Goal: Task Accomplishment & Management: Manage account settings

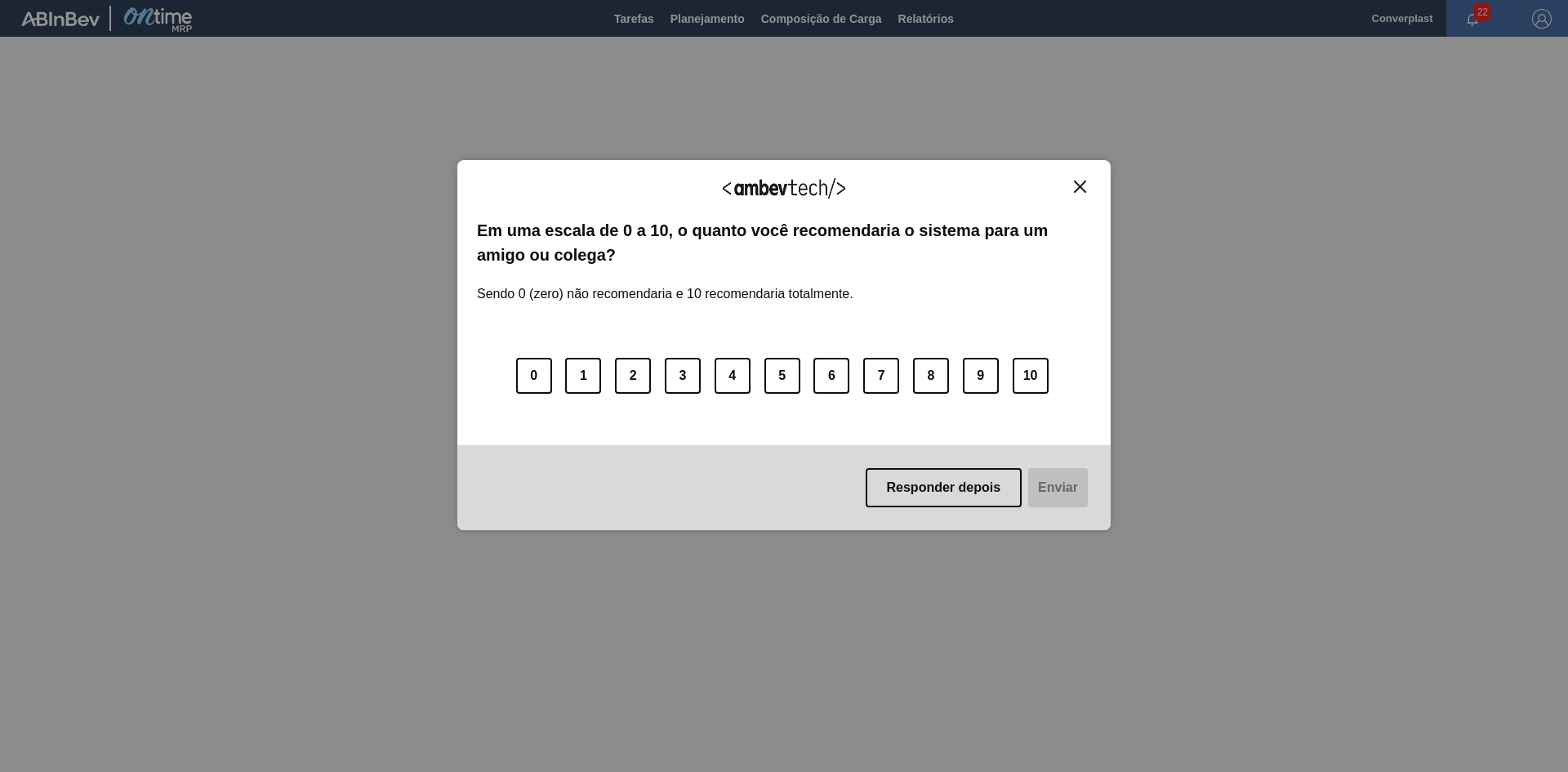
click at [1081, 193] on button "Close" at bounding box center [1081, 187] width 22 height 14
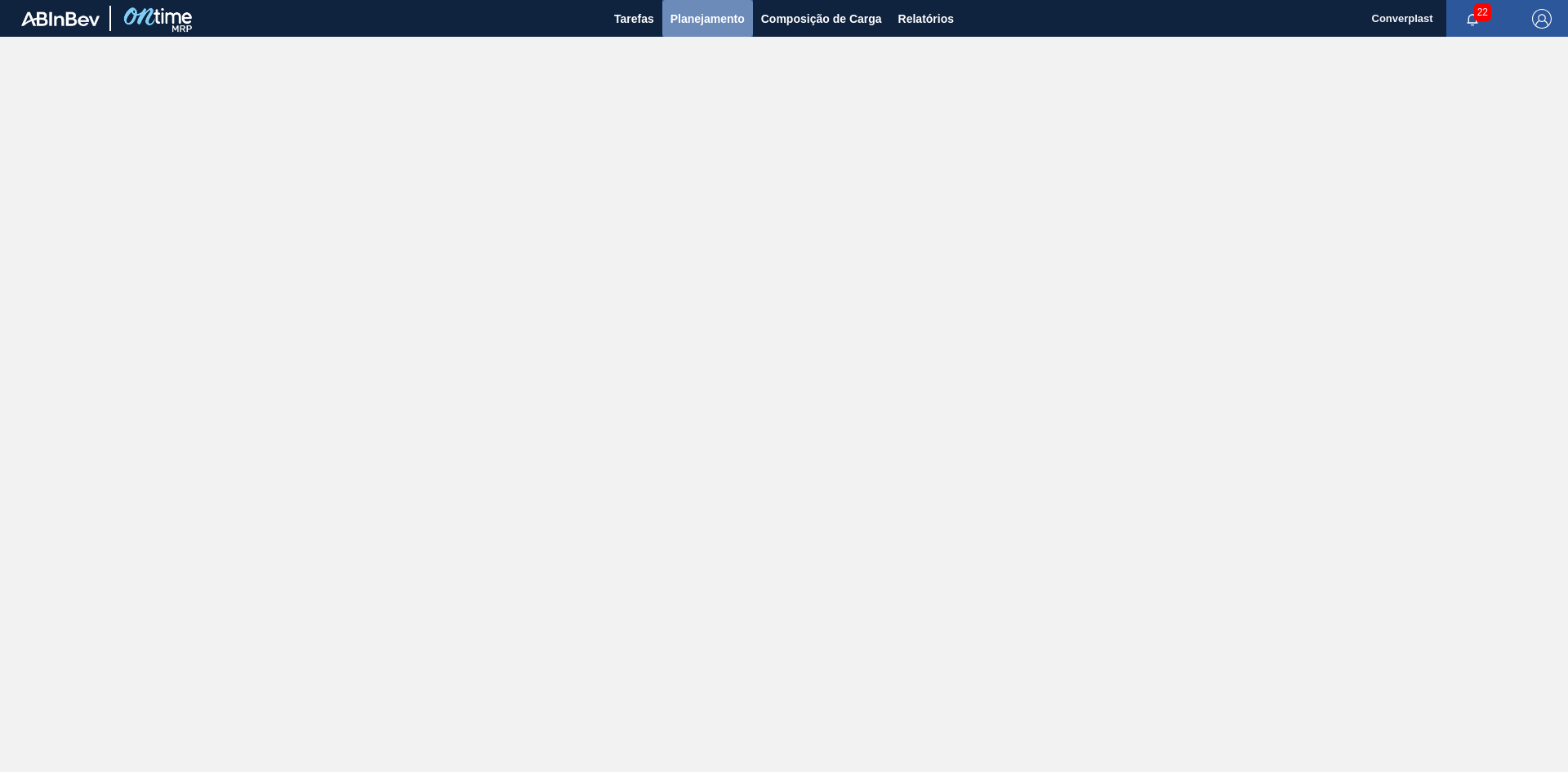
click at [695, 28] on span "Planejamento" at bounding box center [708, 19] width 75 height 20
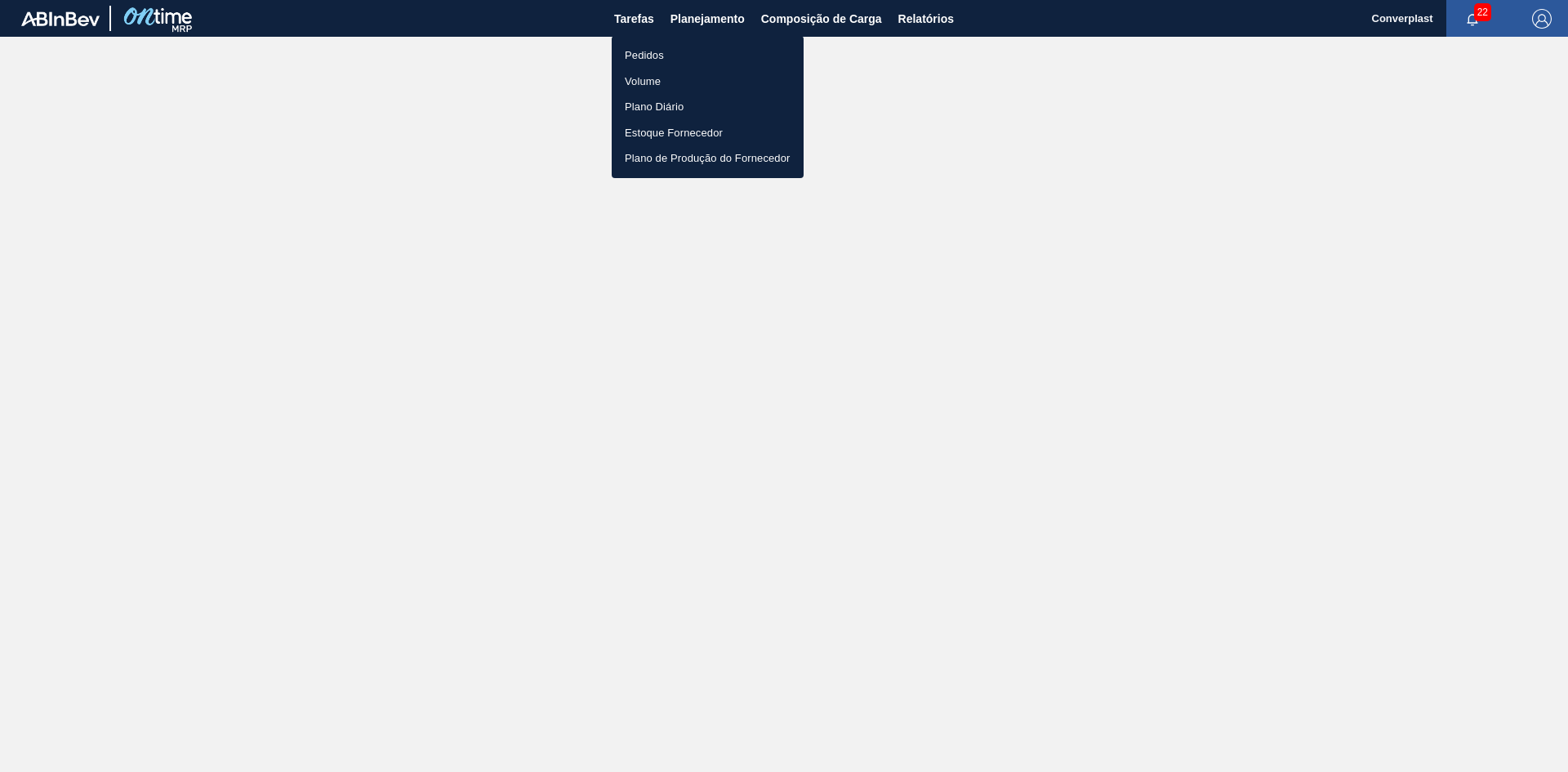
click at [691, 41] on ul "Pedidos Volume Plano Diário Estoque Fornecedor Plano de Produção do Fornecedor" at bounding box center [708, 107] width 192 height 142
click at [684, 49] on li "Pedidos" at bounding box center [708, 56] width 192 height 26
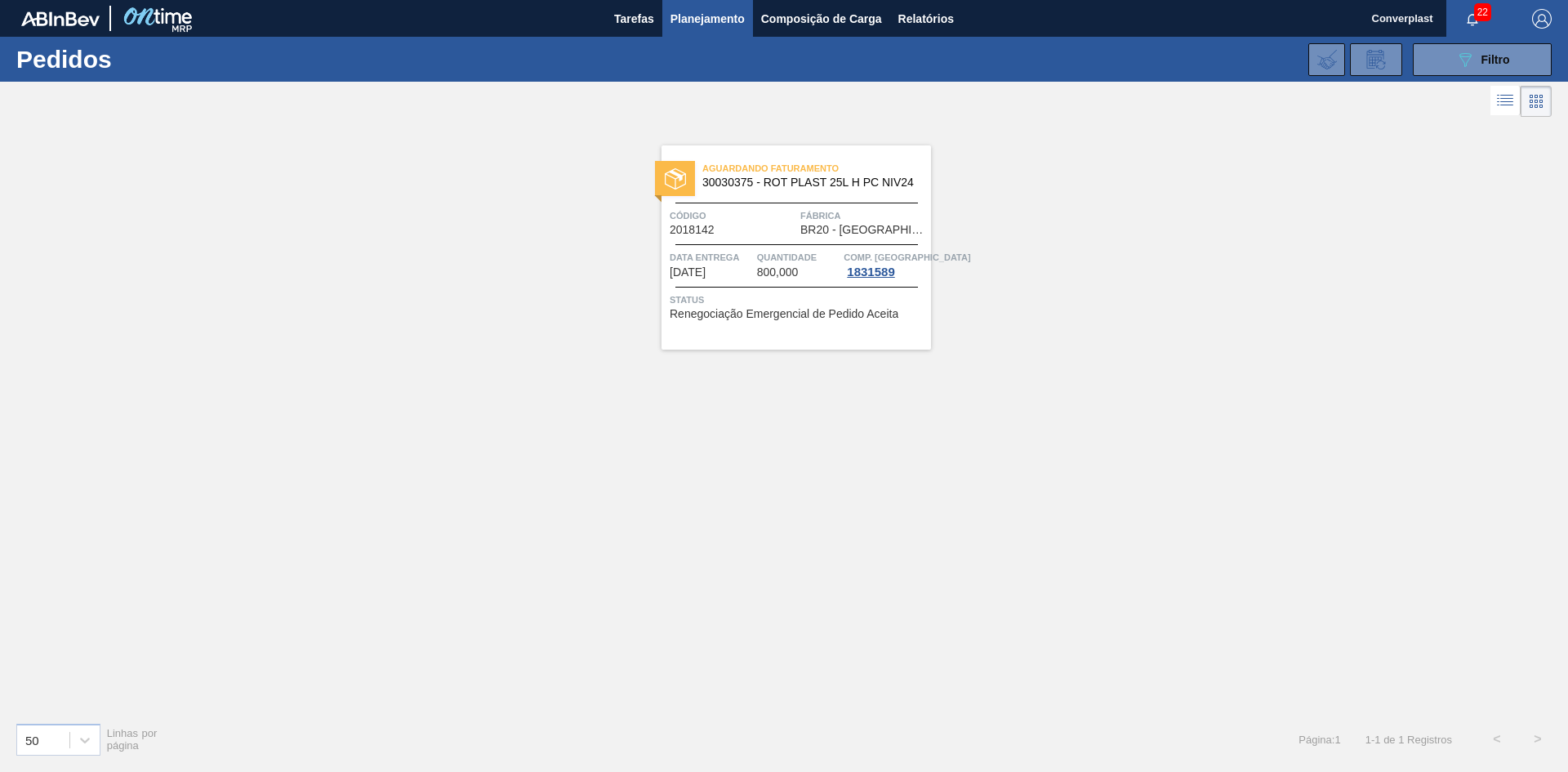
drag, startPoint x: 1457, startPoint y: 56, endPoint x: 1407, endPoint y: 77, distance: 54.2
click at [1457, 56] on icon "089F7B8B-B2A5-4AFE-B5C0-19BA573D28AC" at bounding box center [1465, 59] width 20 height 20
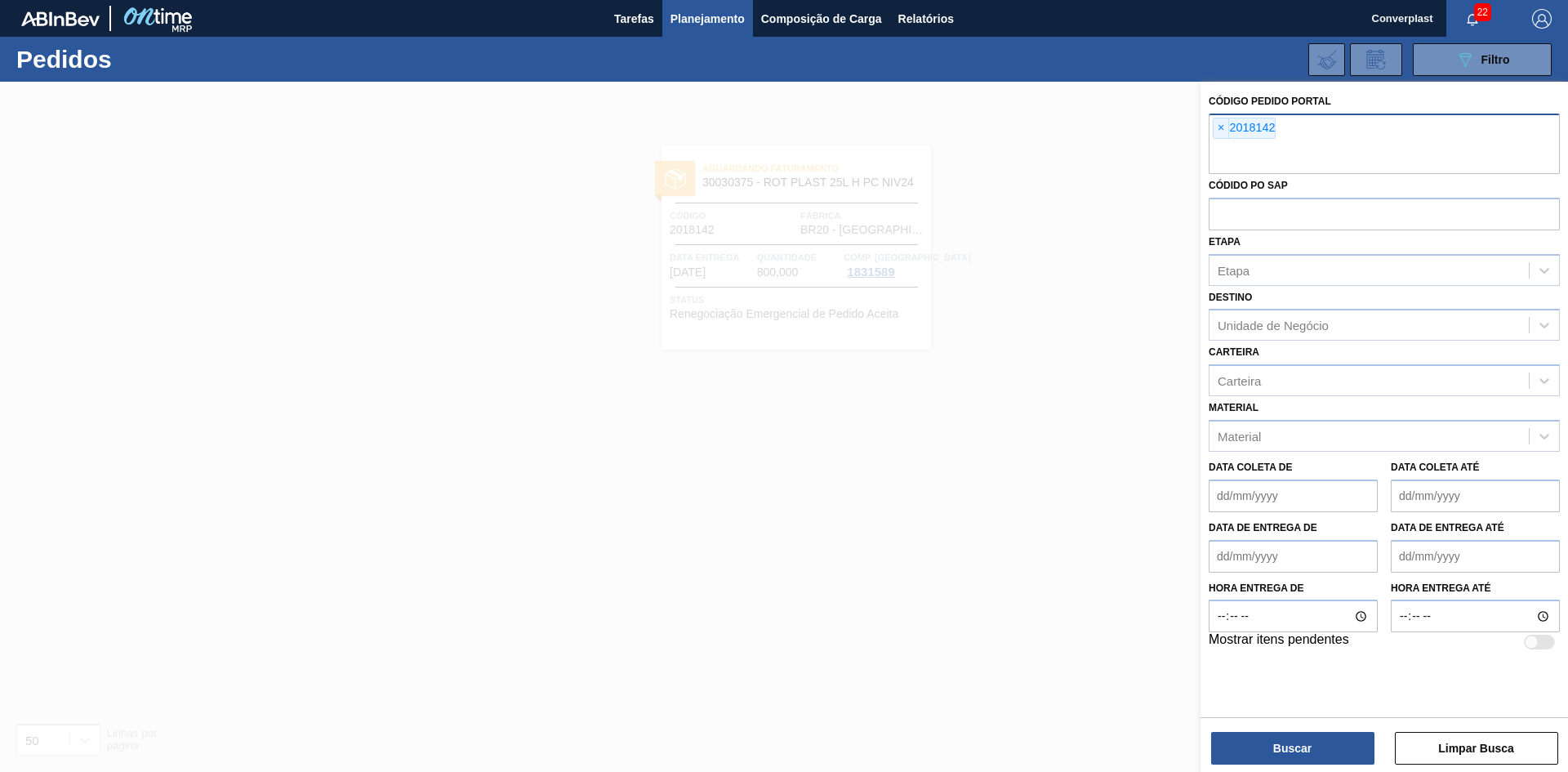
click at [1223, 130] on span "×" at bounding box center [1222, 128] width 16 height 20
paste input "2032511"
type input "2032511"
click at [1299, 751] on button "Buscar" at bounding box center [1293, 748] width 163 height 33
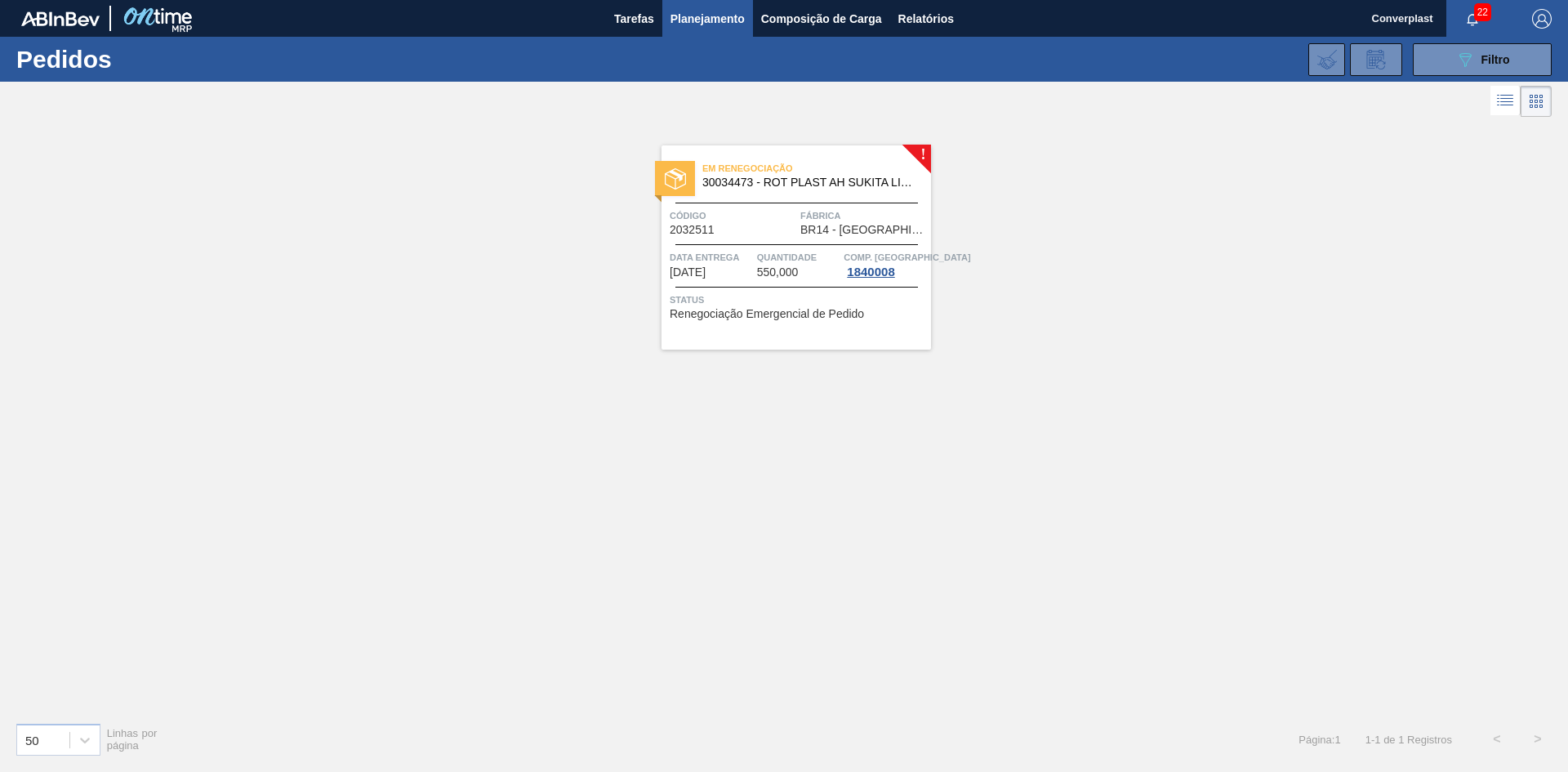
click at [735, 220] on span "Código" at bounding box center [734, 216] width 127 height 17
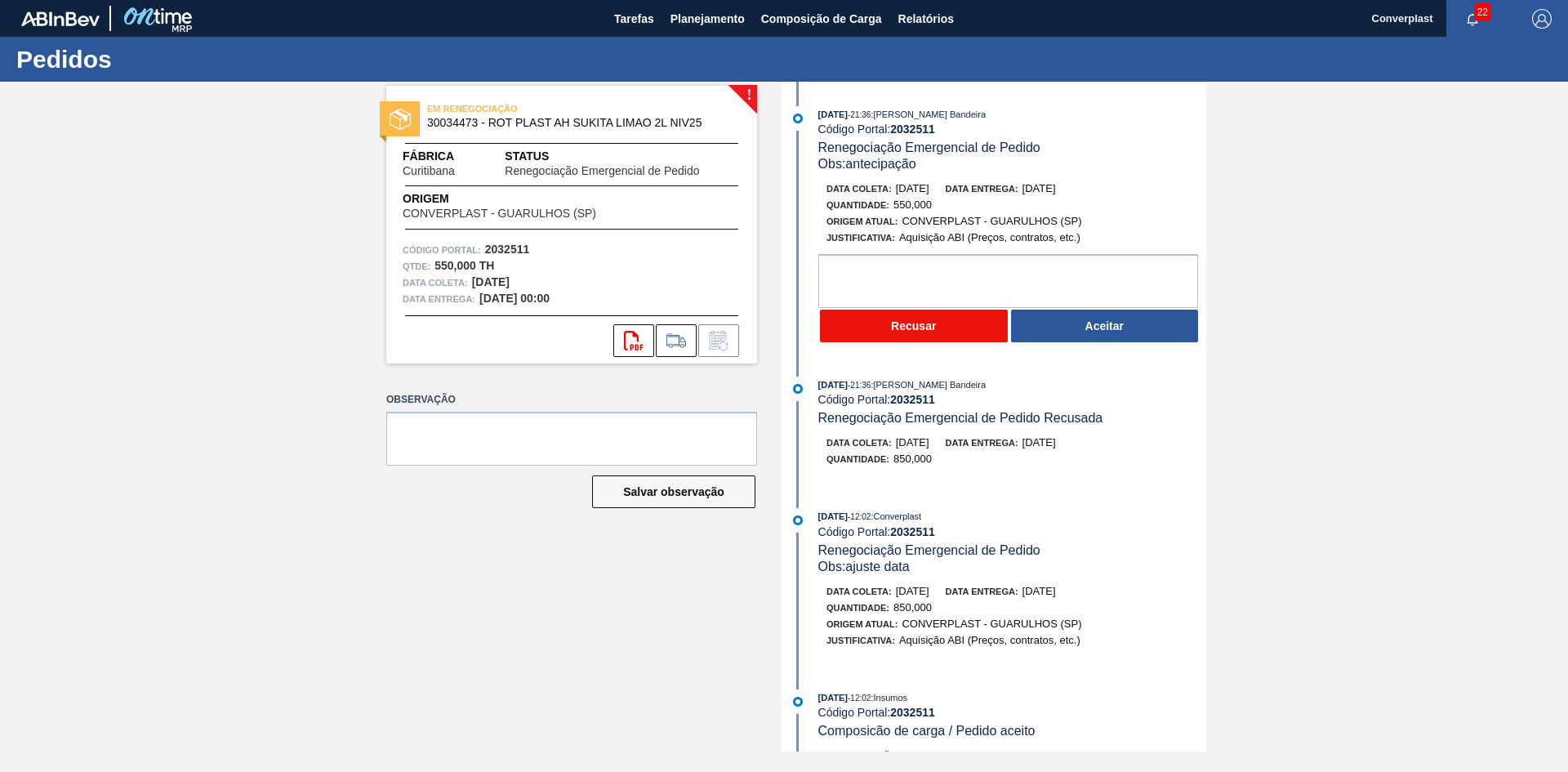
click at [935, 322] on button "Recusar" at bounding box center [914, 326] width 188 height 33
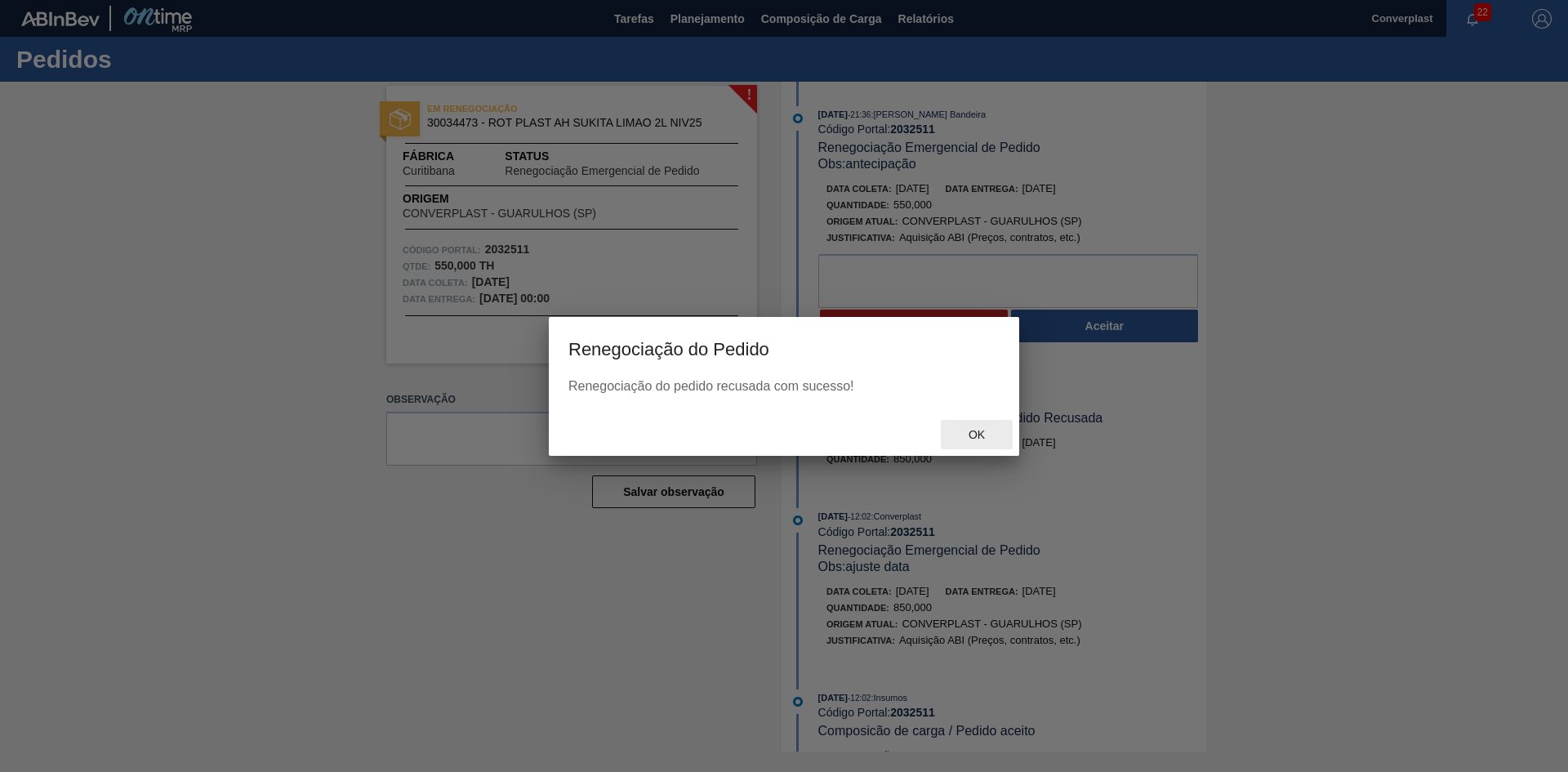
click at [971, 437] on span "Ok" at bounding box center [977, 435] width 43 height 13
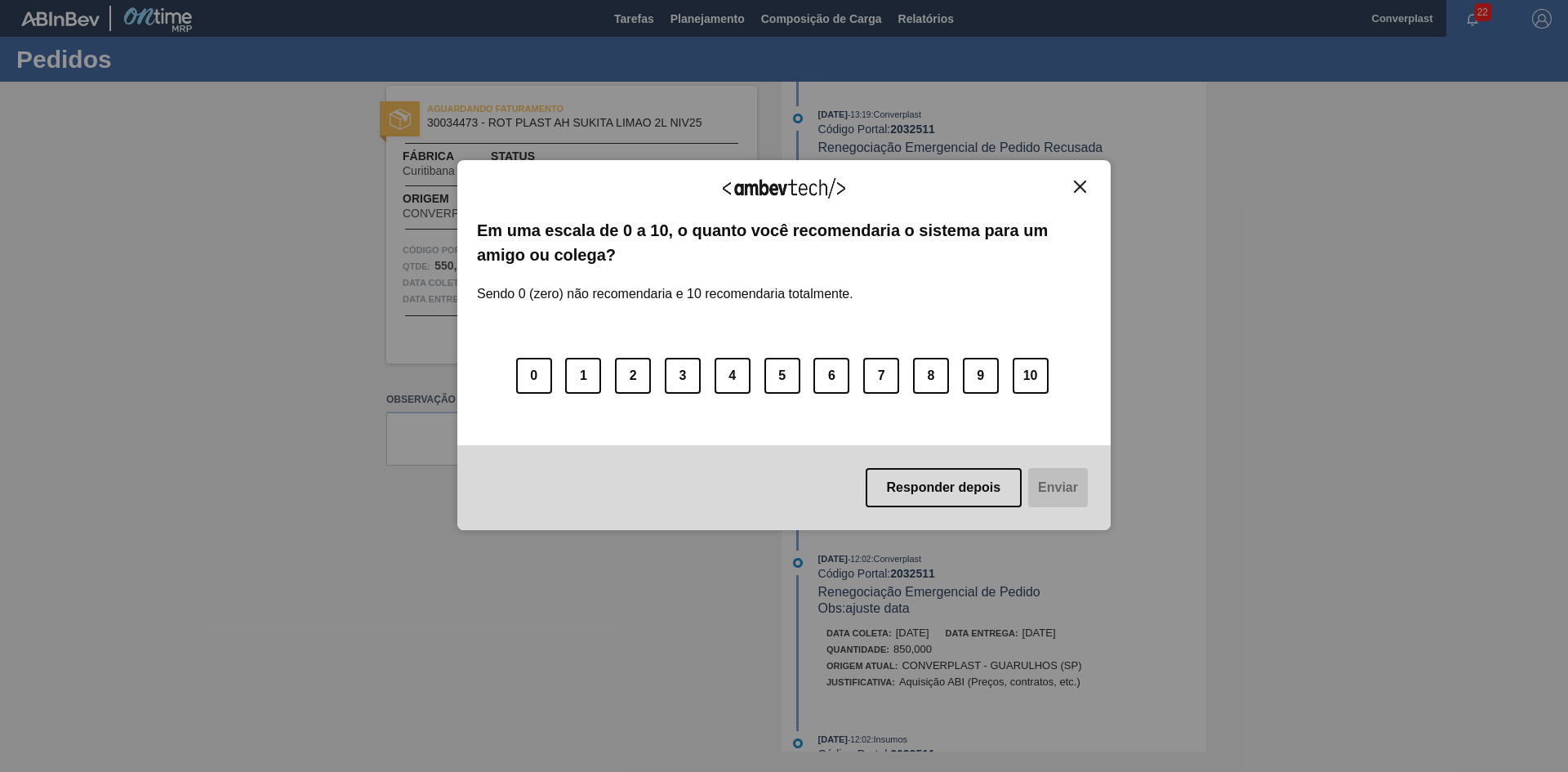
click at [1085, 192] on img "Close" at bounding box center [1080, 186] width 12 height 12
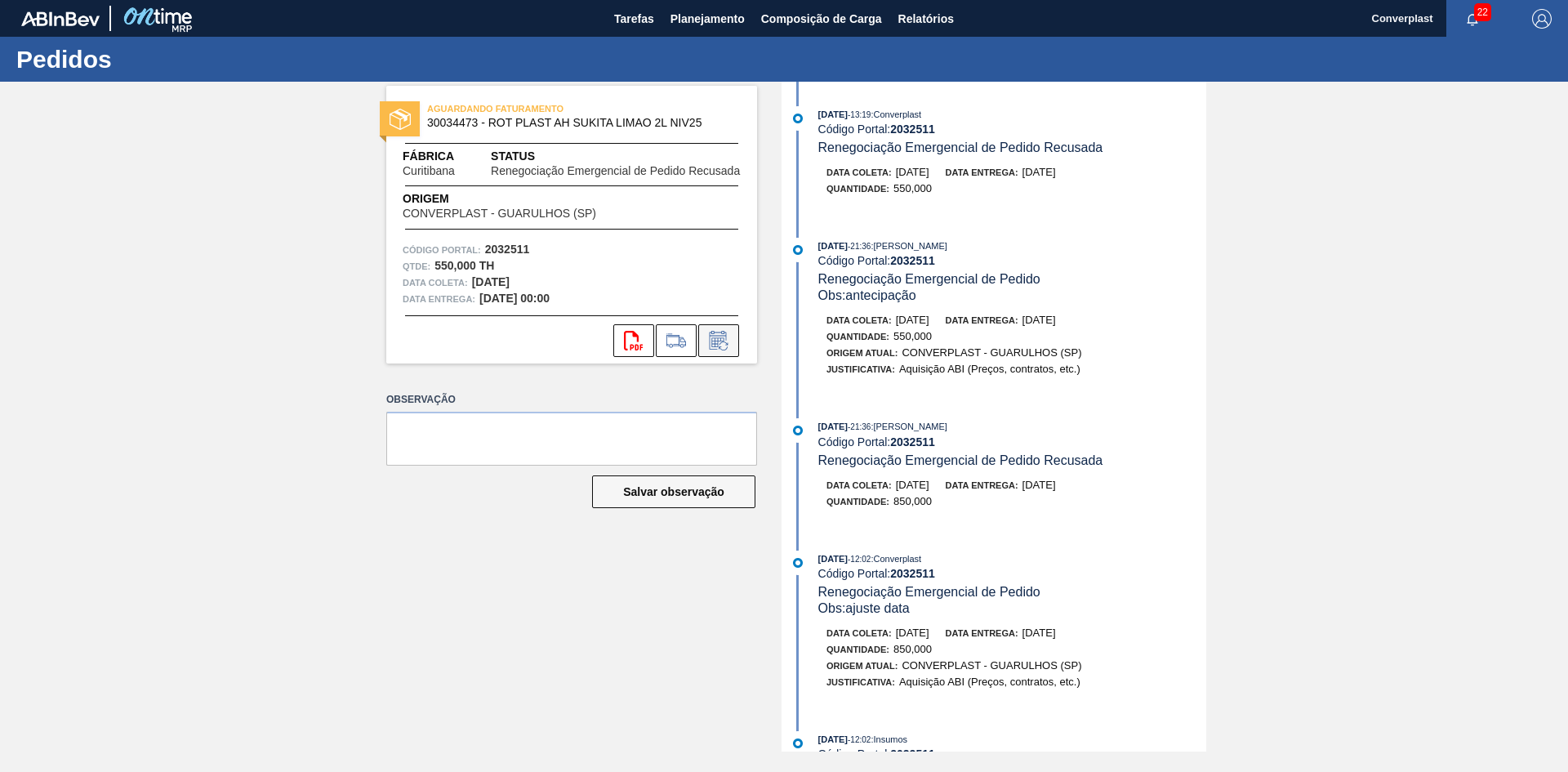
click at [723, 346] on icon at bounding box center [719, 340] width 26 height 20
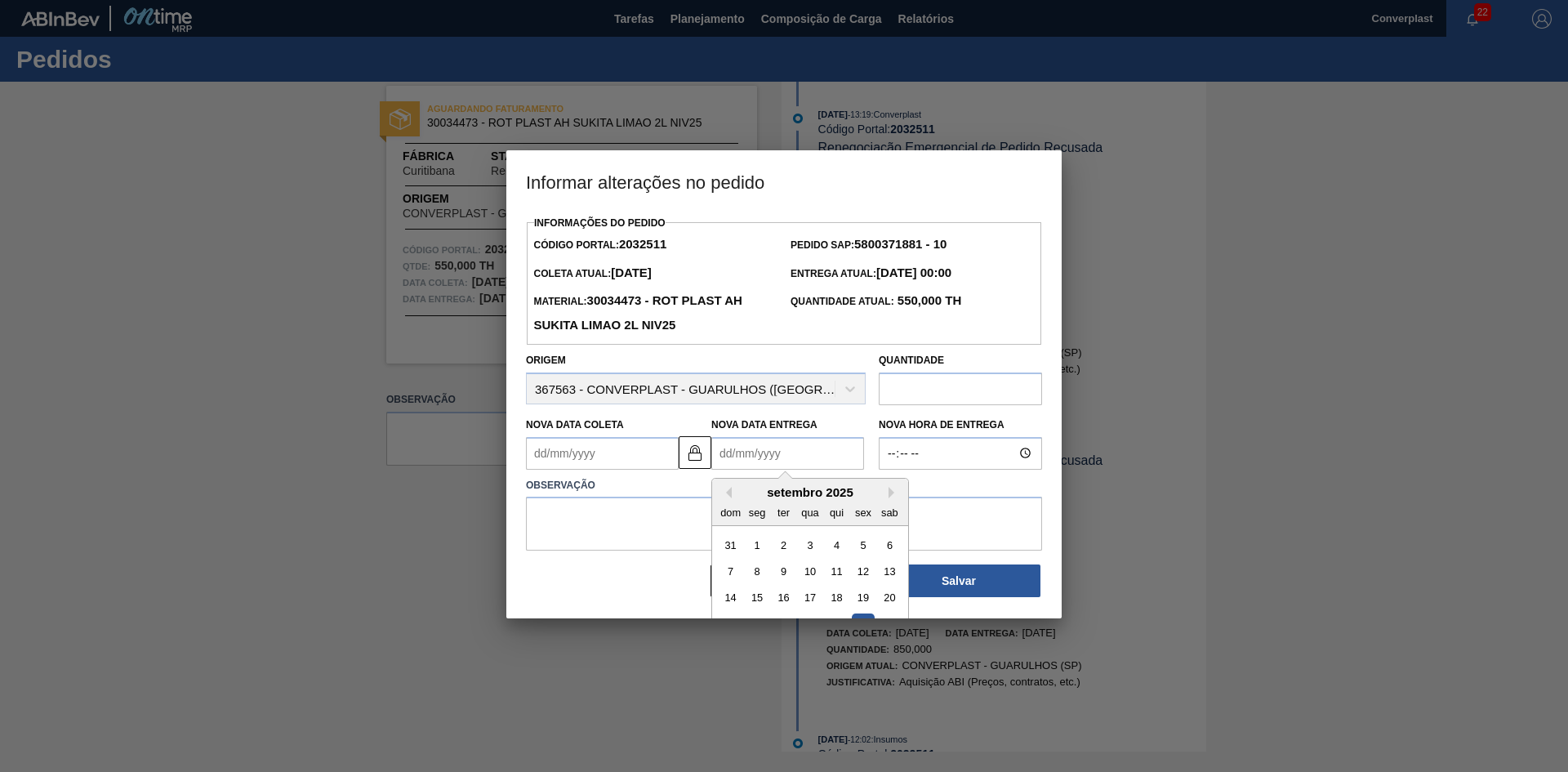
click at [767, 446] on Entrega2032511 "Nova Data Entrega" at bounding box center [788, 453] width 153 height 33
click at [606, 456] on Coleta2032511 "Nova Data Coleta" at bounding box center [603, 453] width 153 height 33
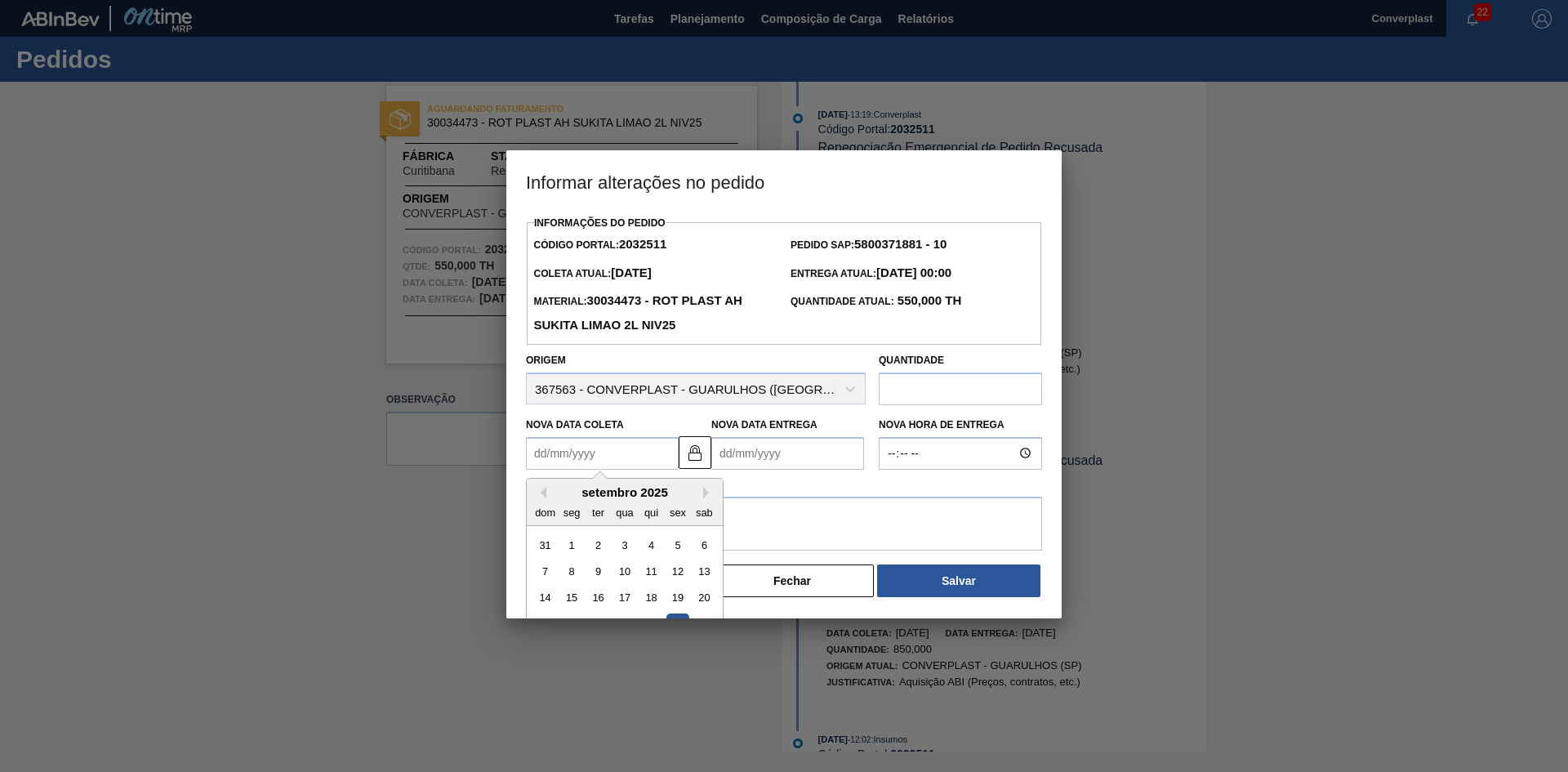
type Coleta2032511 "2"
type Entrega2032511 "[DATE]"
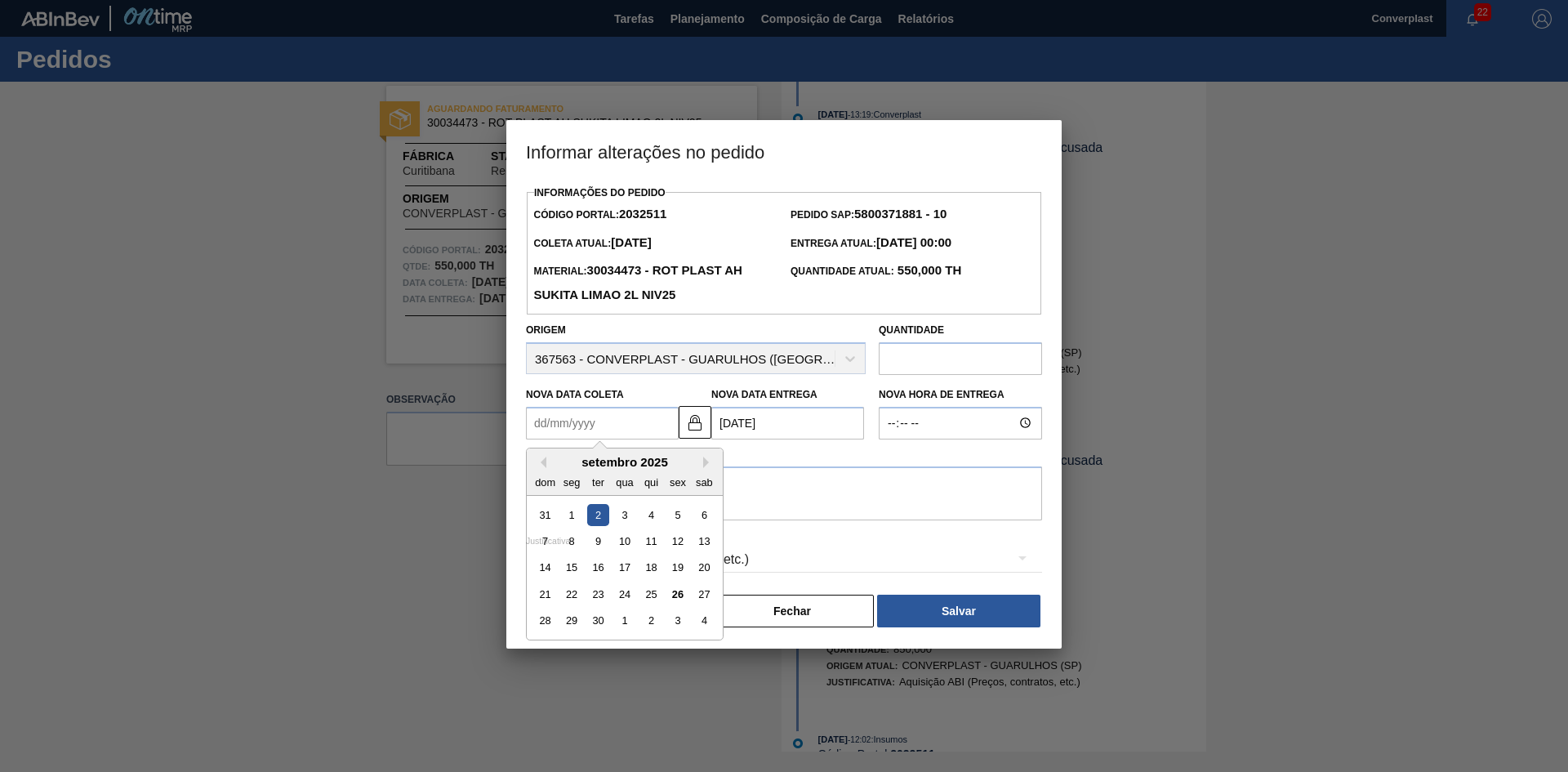
type Coleta2032511 "1"
type Entrega2032511 "[DATE]"
type Coleta2032511 "12"
type Entrega2032511 "[DATE]"
type Coleta2032511 "1210"
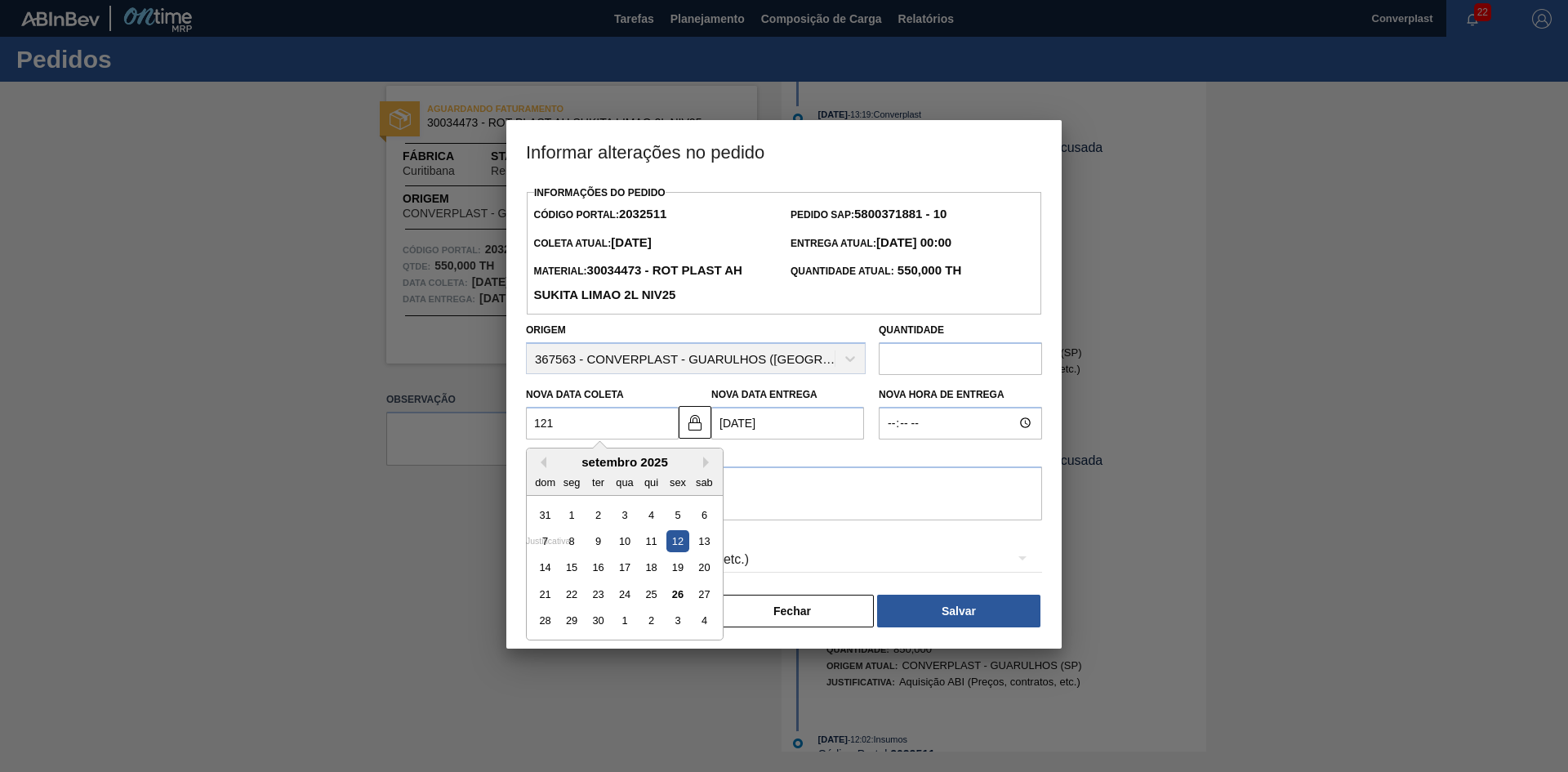
type Entrega2032511 "[DATE]"
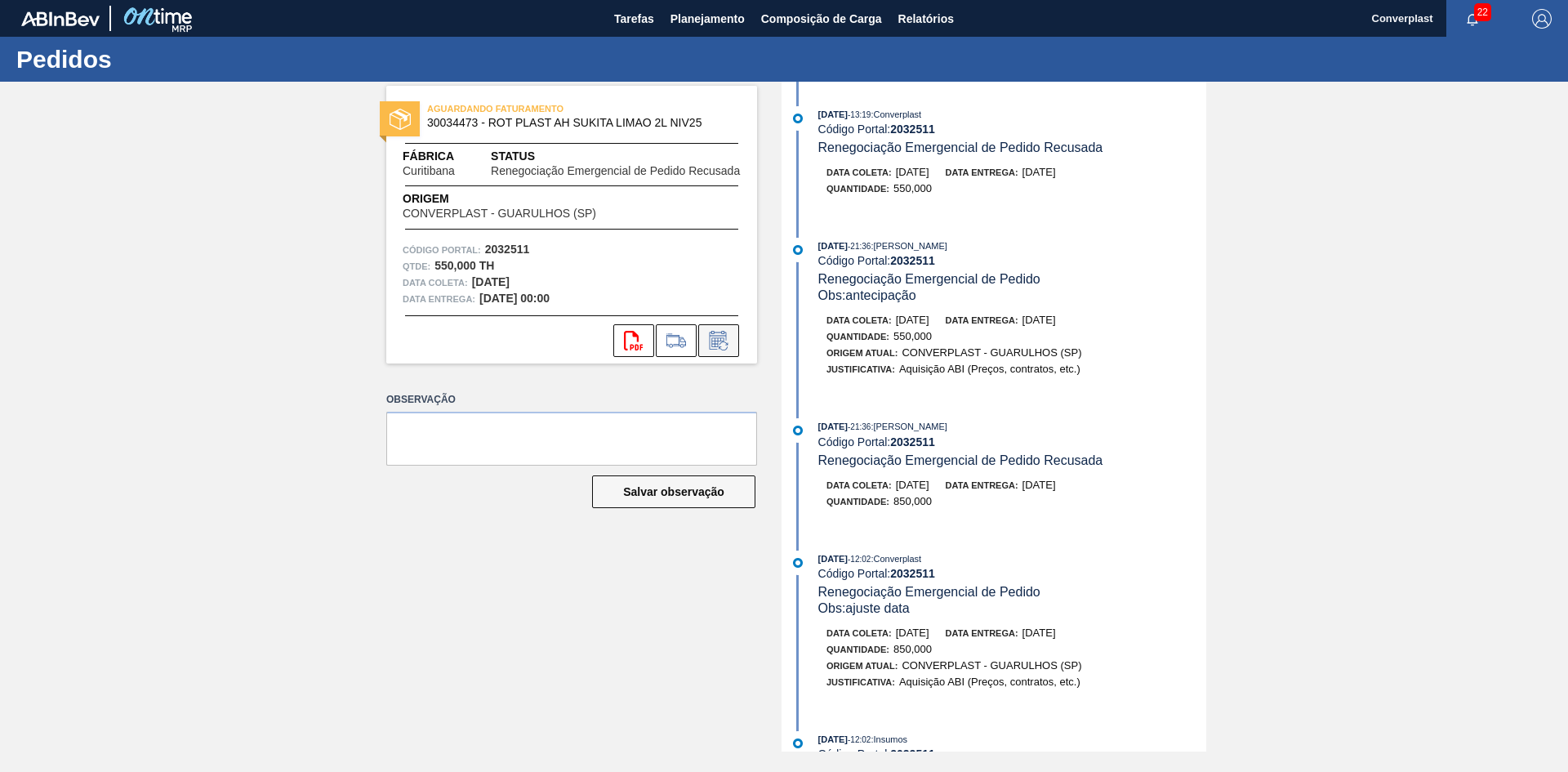
click at [712, 346] on icon at bounding box center [719, 340] width 26 height 20
click at [704, 352] on button at bounding box center [719, 340] width 41 height 33
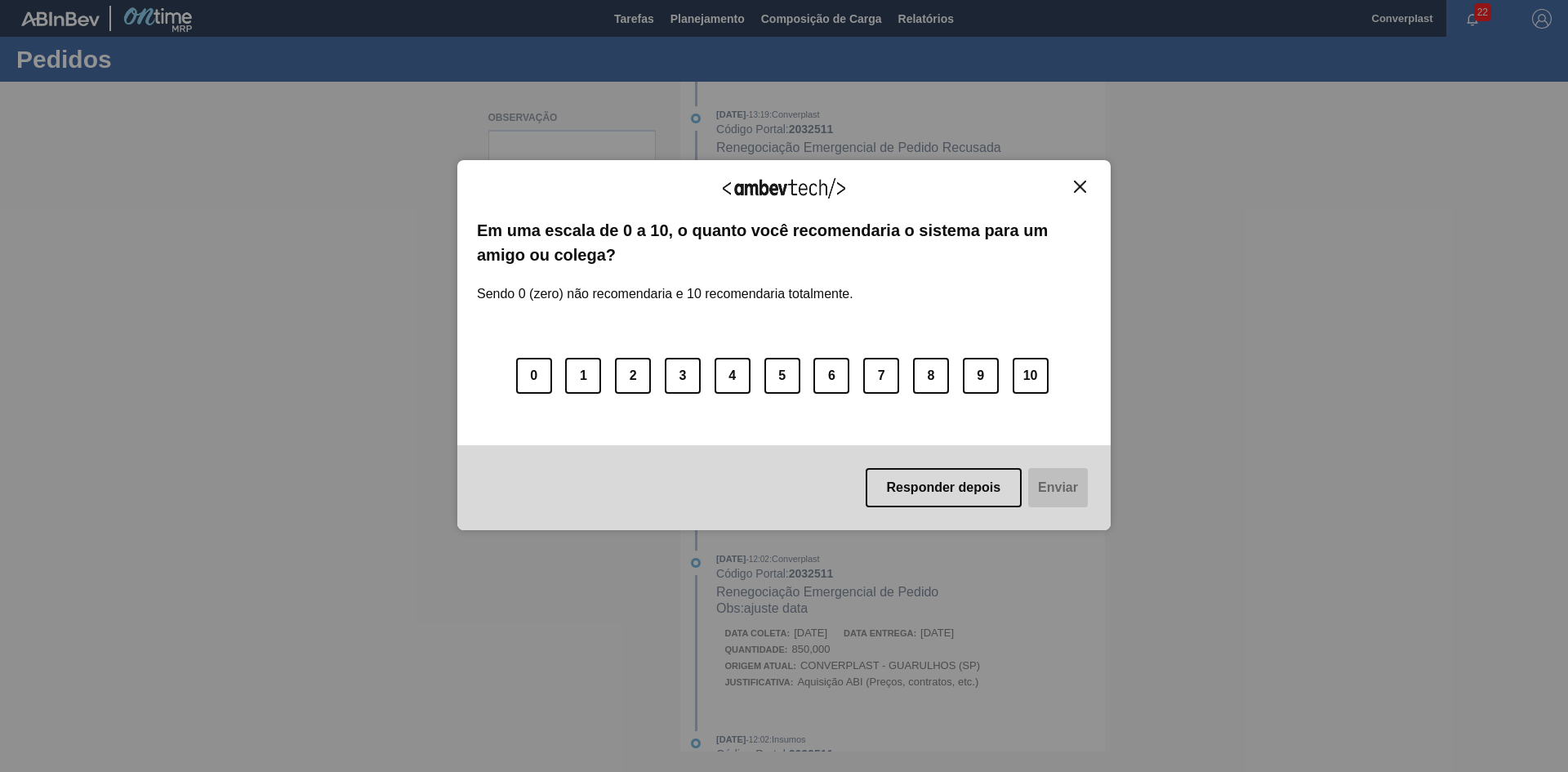
click at [1070, 184] on button "Close" at bounding box center [1081, 187] width 22 height 14
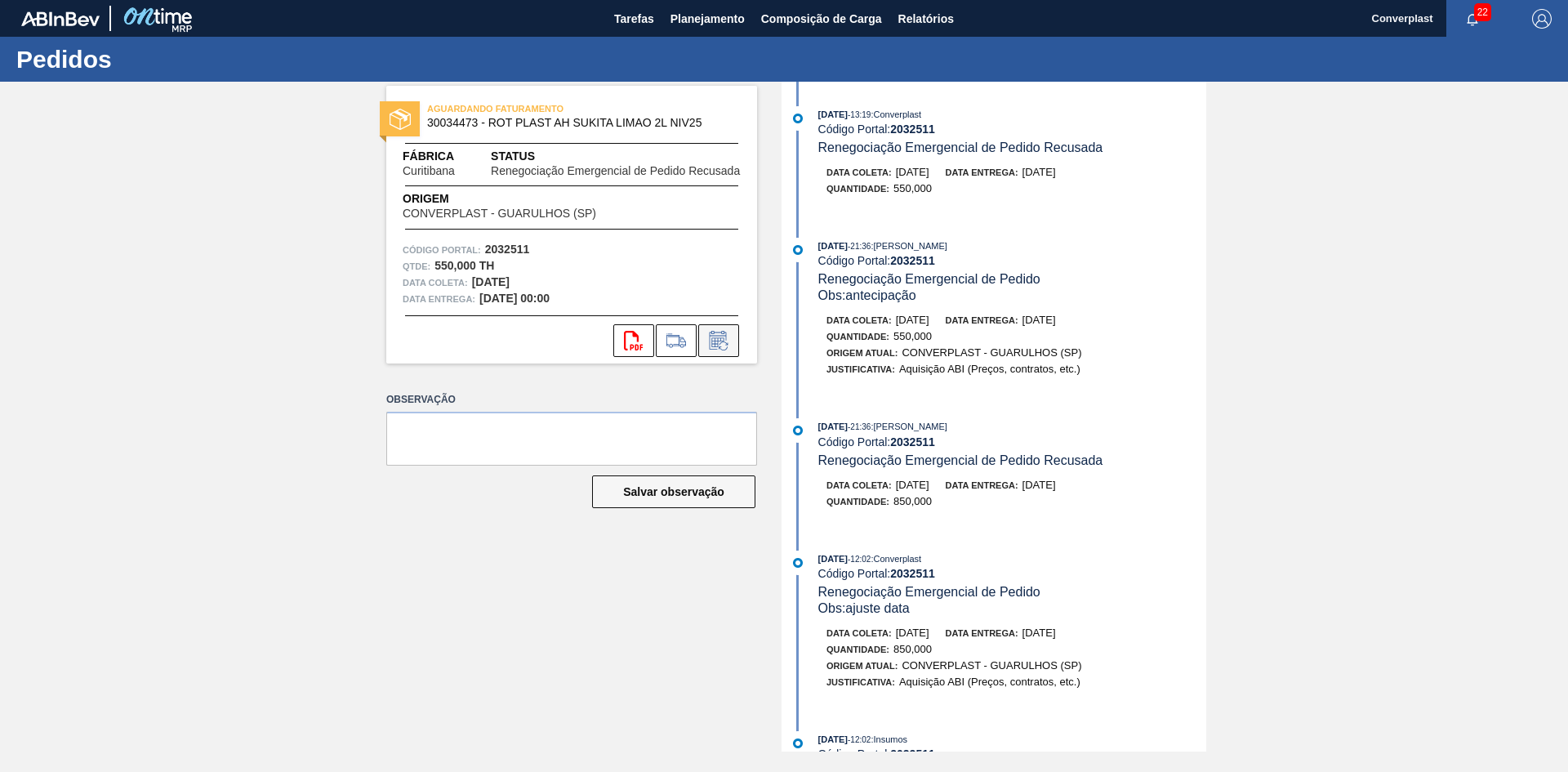
click at [717, 337] on icon at bounding box center [719, 340] width 26 height 20
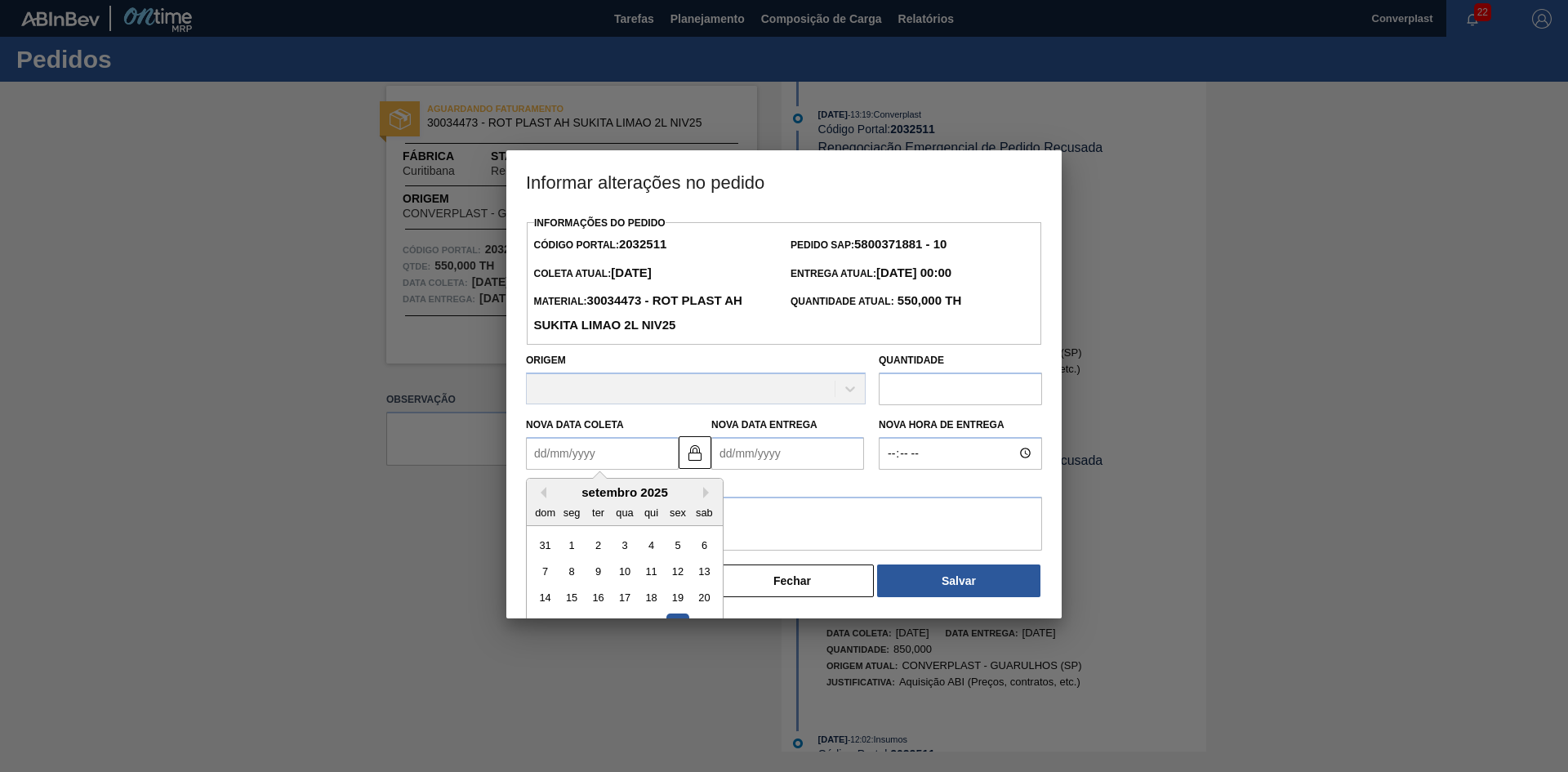
click at [618, 442] on Coleta2032511 "Nova Data Coleta" at bounding box center [603, 453] width 153 height 33
type Coleta2032511 "1"
type Entrega2032511 "[DATE]"
type Coleta2032511 "12"
type Entrega2032511 "[DATE]"
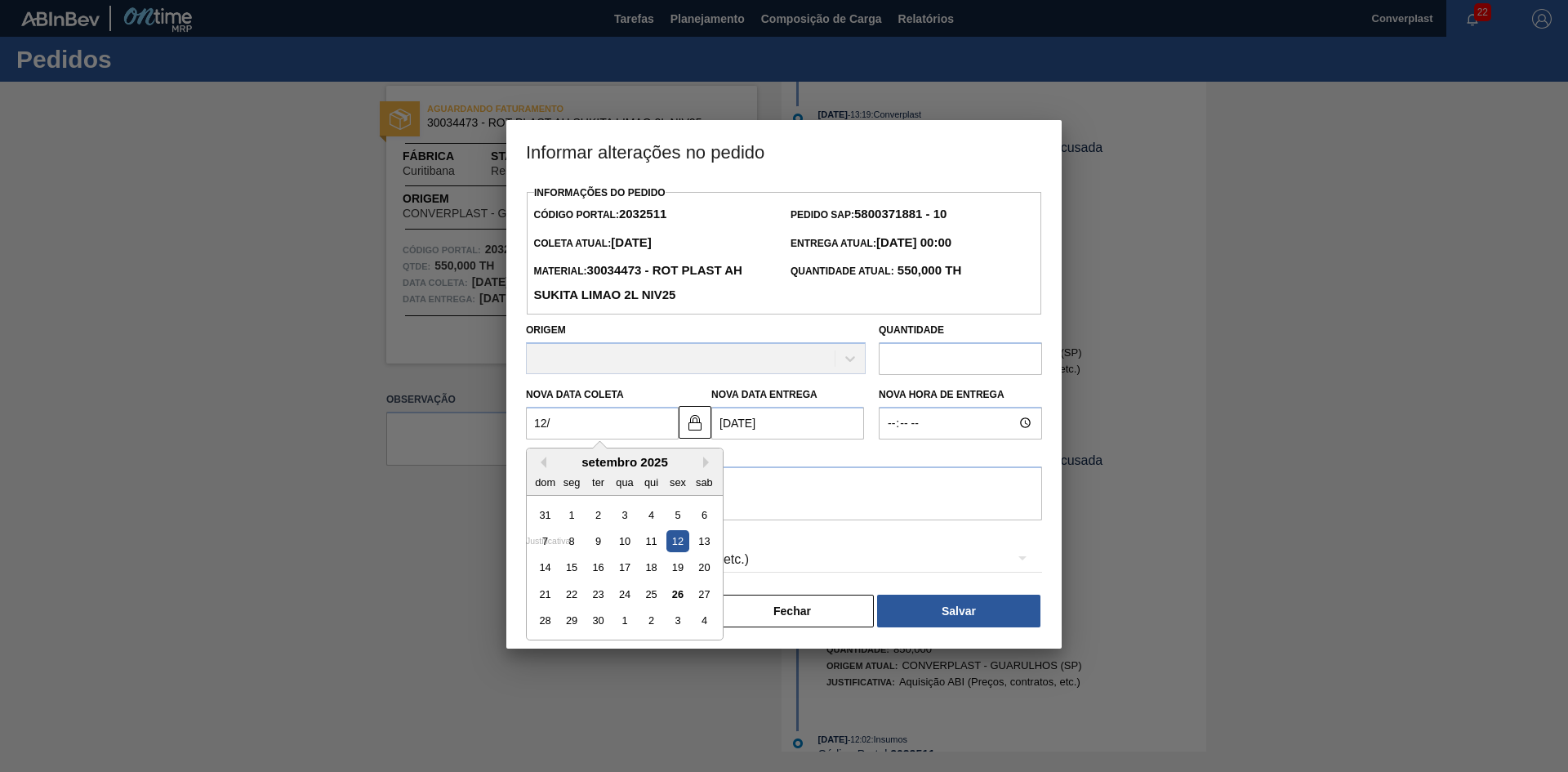
type Coleta2032511 "12/1"
type Entrega2032511 "14/01/2025"
type Coleta2032511 "12/10"
type Entrega2032511 "14/10/2025"
type Coleta2032511 "12/10/2"
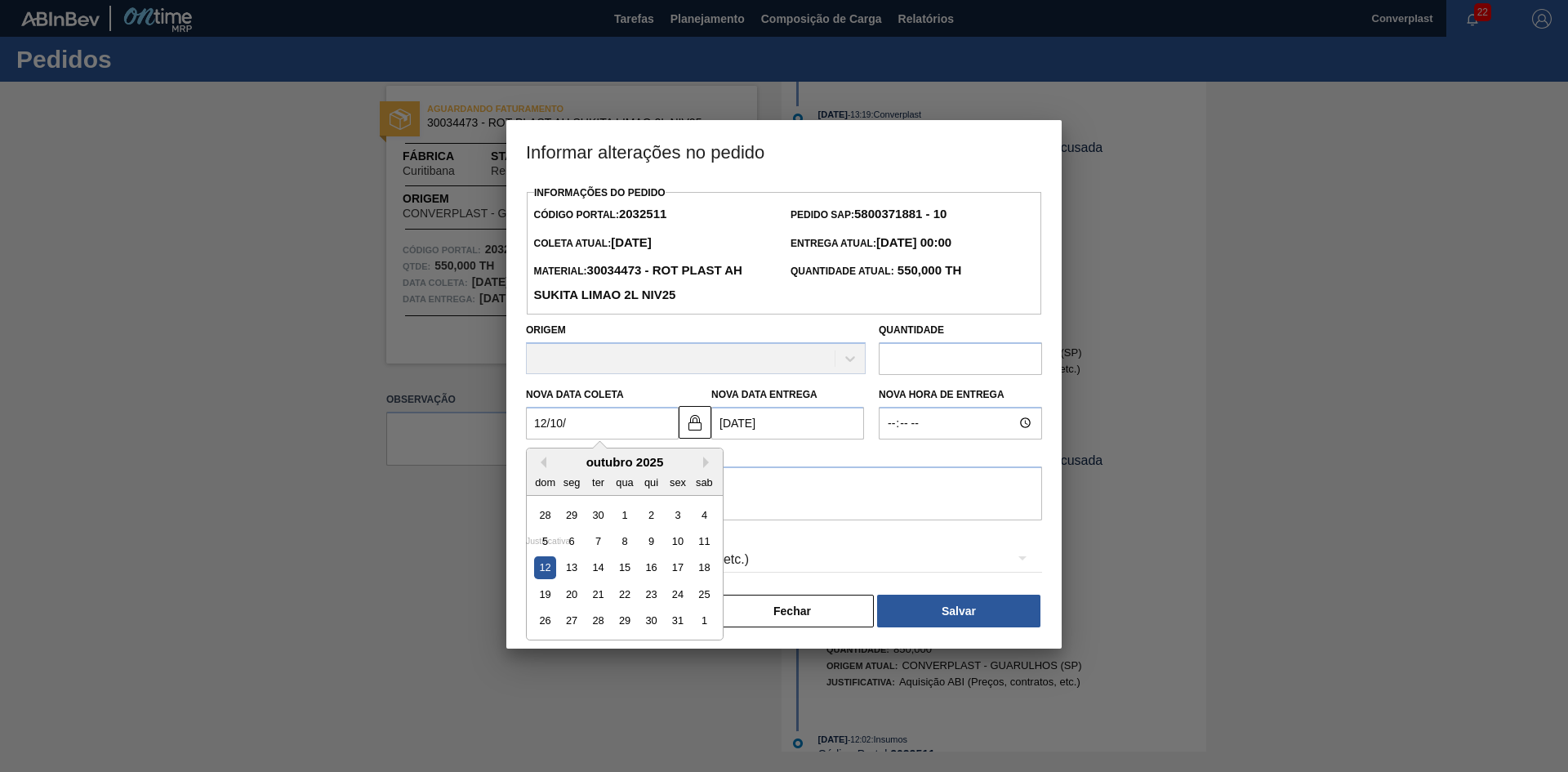
type Entrega2032511 "12/12/2002"
type Coleta2032511 "12/10/20"
type Entrega2032511 "14/10/2020"
type Coleta2032511 "12/10/2025"
type Entrega2032511 "14/10/2025"
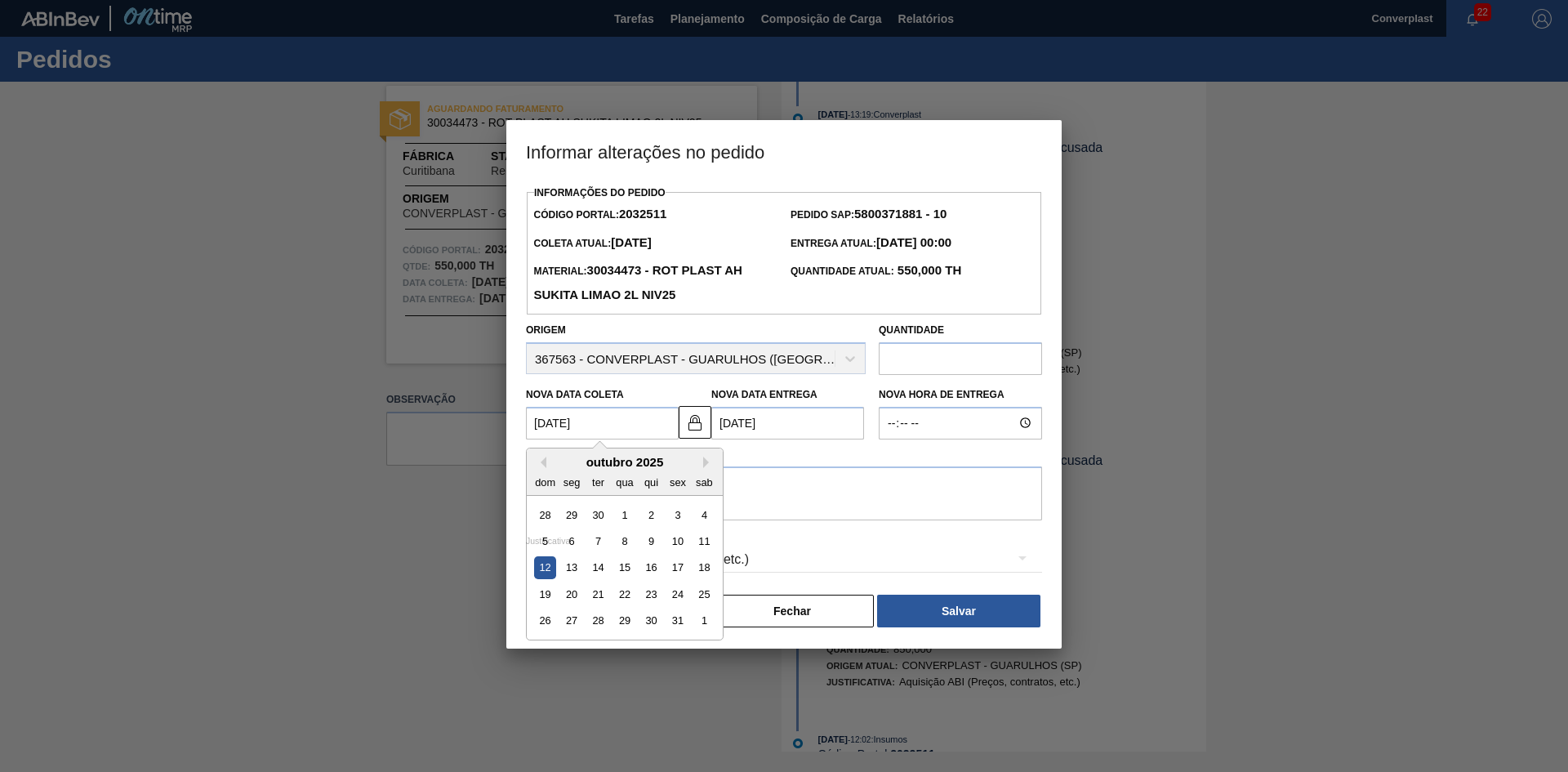
type Coleta2032511 "12/10/2025"
click at [547, 573] on div "12" at bounding box center [545, 568] width 22 height 22
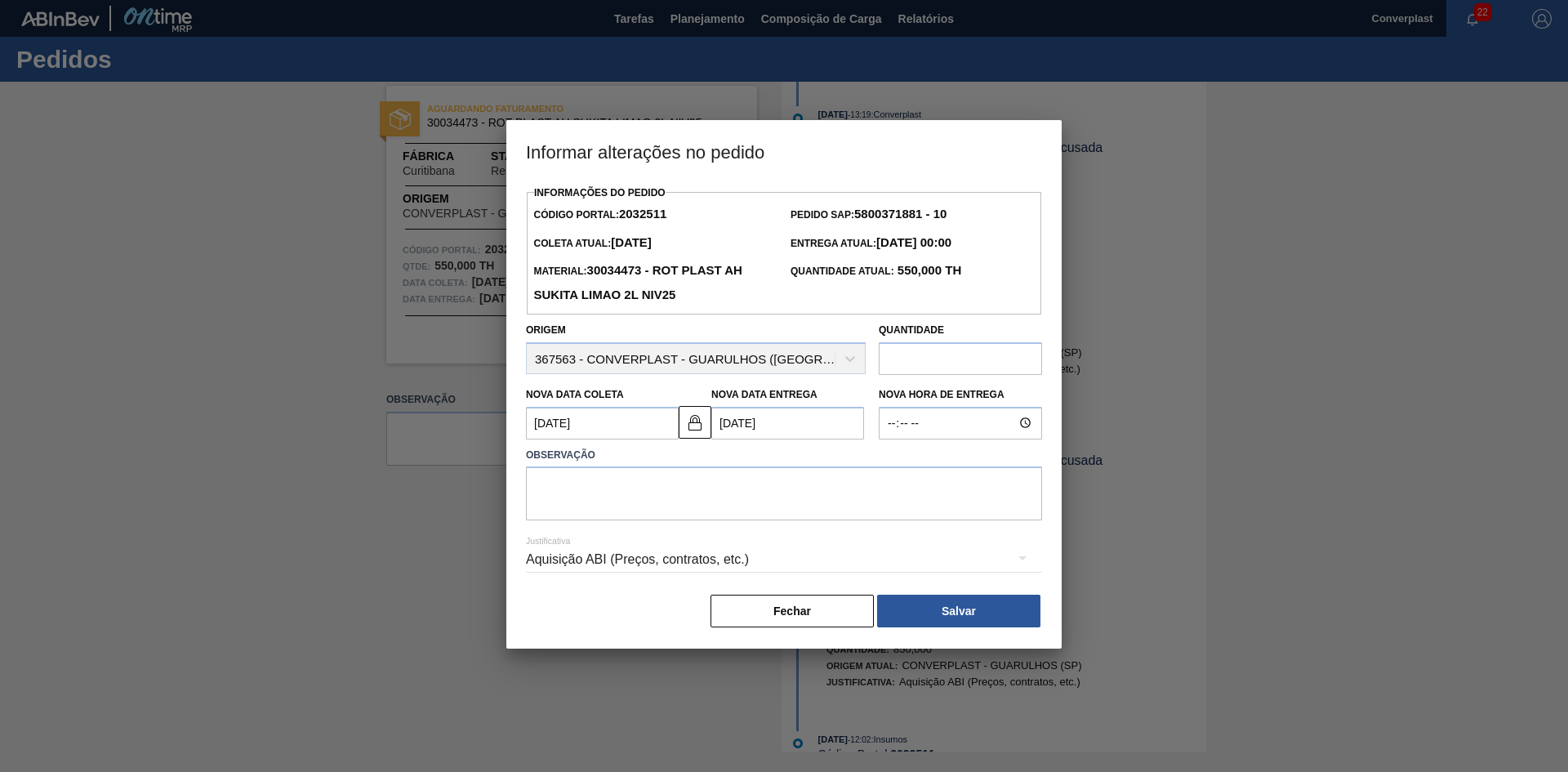
click at [740, 528] on div "Justificativa Aquisição ABI (Preços, contratos, etc.)" at bounding box center [784, 550] width 516 height 59
click at [733, 505] on textarea at bounding box center [784, 494] width 516 height 54
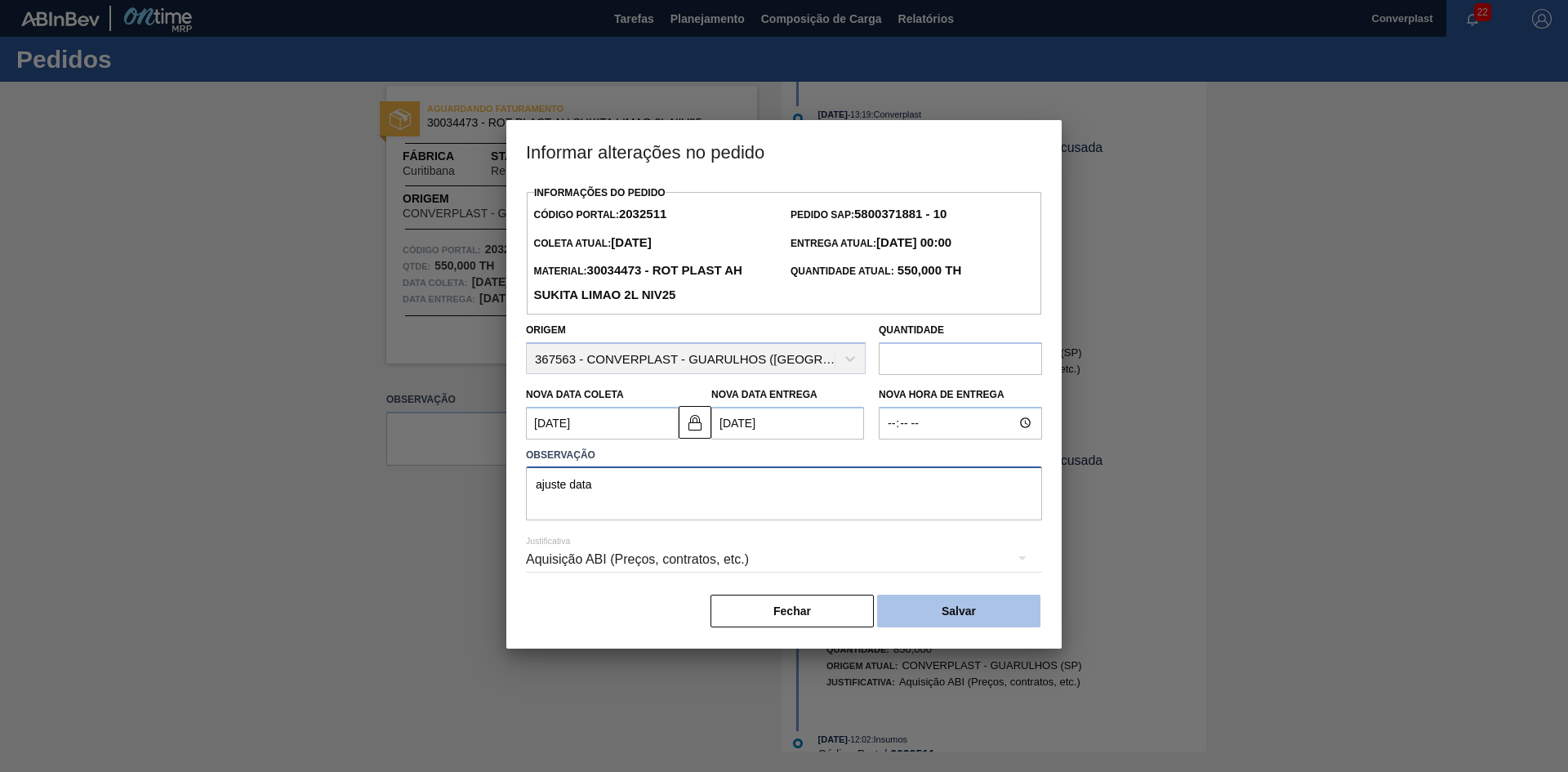
type textarea "ajuste data"
click at [988, 608] on button "Salvar" at bounding box center [959, 611] width 163 height 33
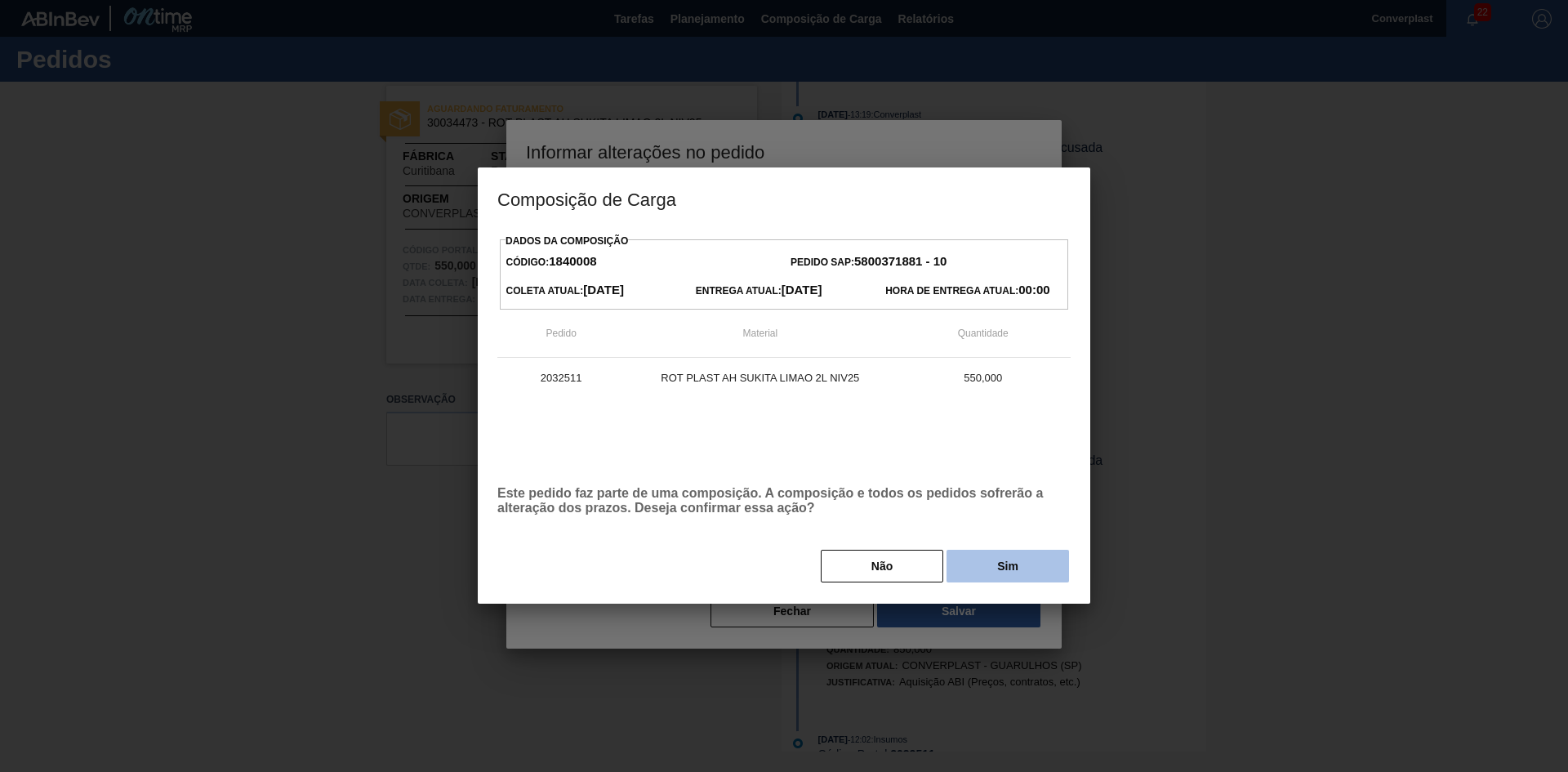
click at [1017, 578] on button "Sim" at bounding box center [1007, 566] width 122 height 33
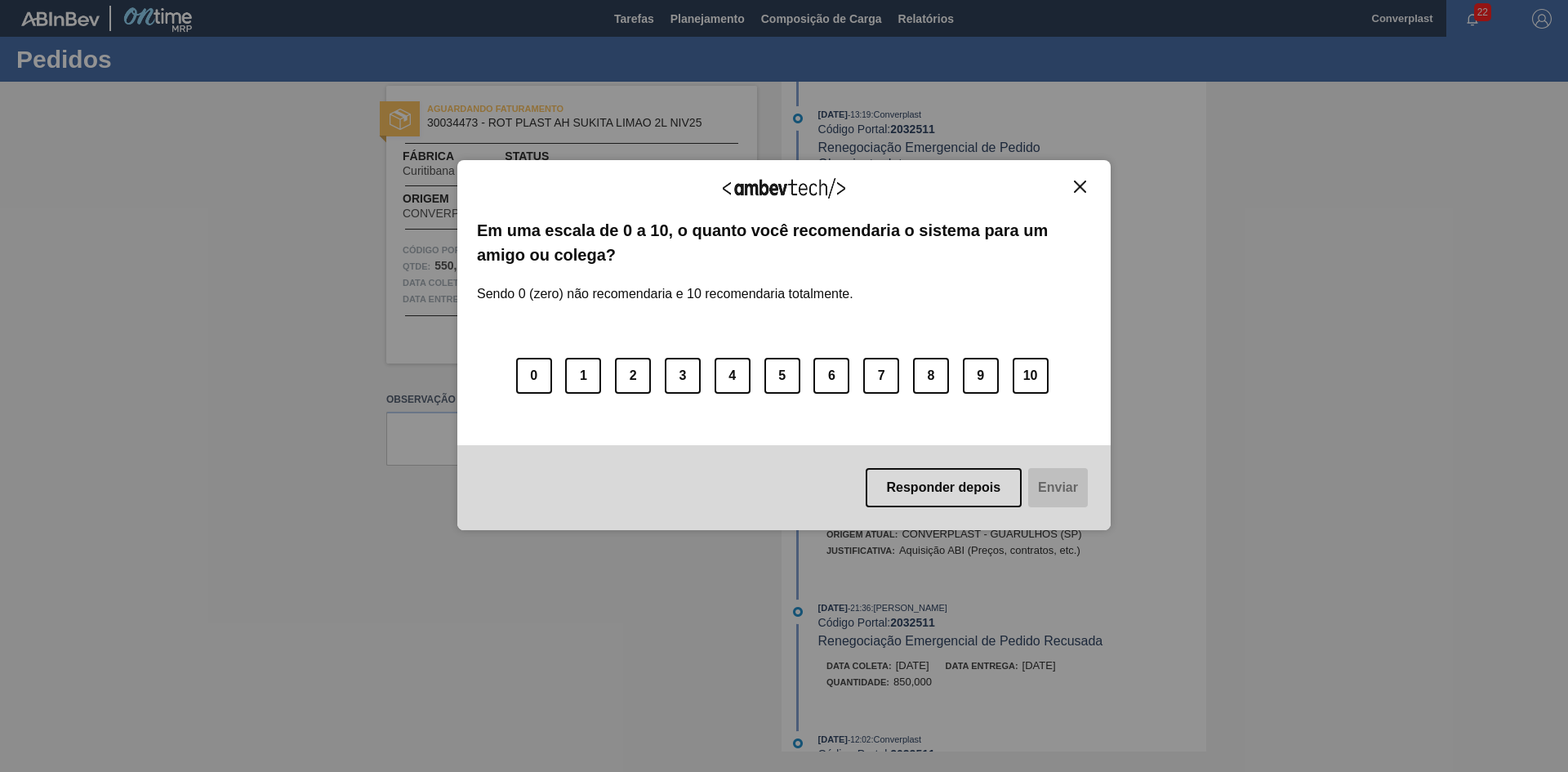
click at [1080, 187] on img "Close" at bounding box center [1080, 186] width 12 height 12
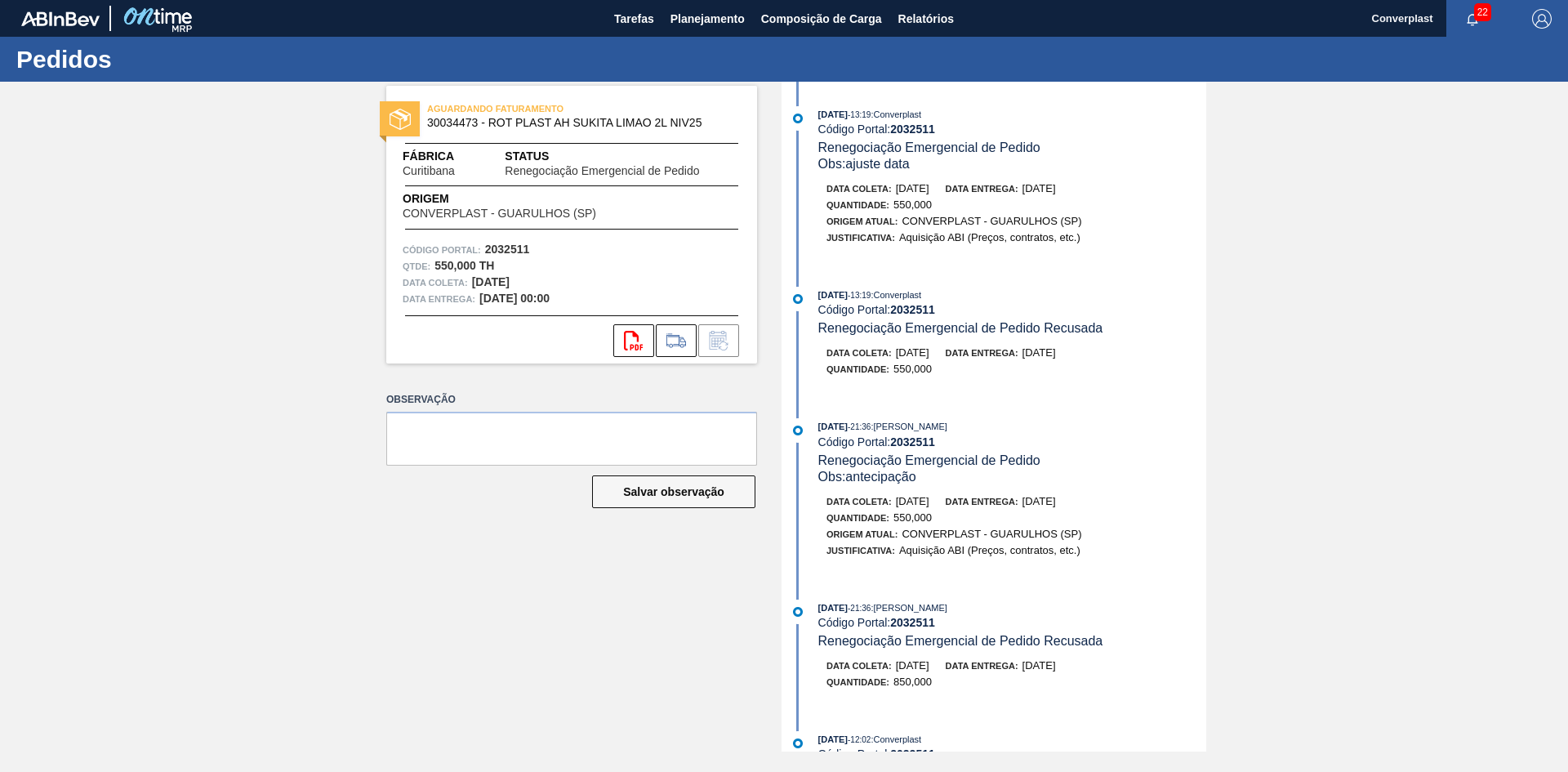
click at [66, 17] on img at bounding box center [61, 19] width 78 height 15
